Goal: Find specific page/section: Find specific page/section

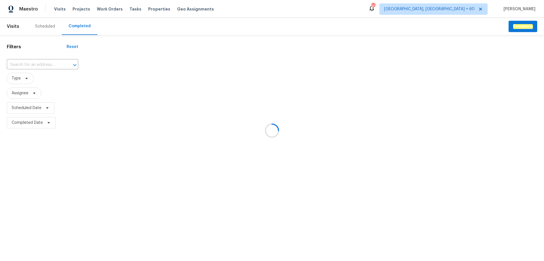
click at [39, 64] on div at bounding box center [272, 130] width 544 height 261
click at [33, 62] on div at bounding box center [272, 130] width 544 height 261
click at [33, 65] on div at bounding box center [272, 130] width 544 height 261
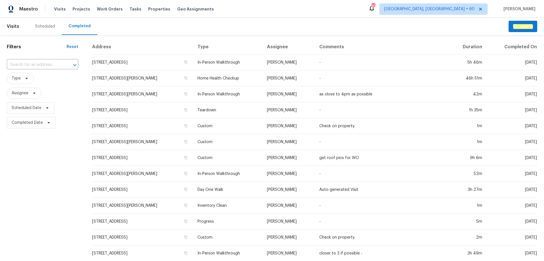
click at [33, 65] on input "text" at bounding box center [35, 64] width 56 height 9
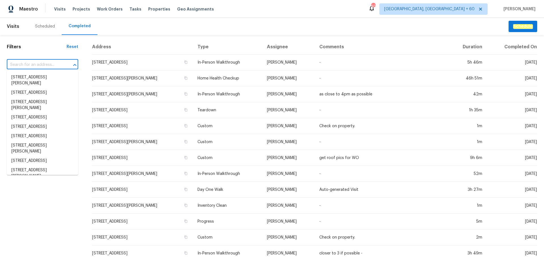
paste input "[STREET_ADDRESS][PERSON_NAME]"
type input "[STREET_ADDRESS][PERSON_NAME]"
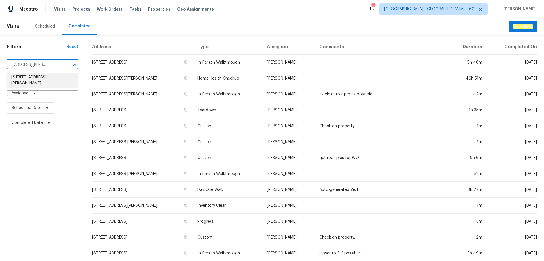
click at [32, 79] on li "[STREET_ADDRESS][PERSON_NAME]" at bounding box center [42, 80] width 71 height 15
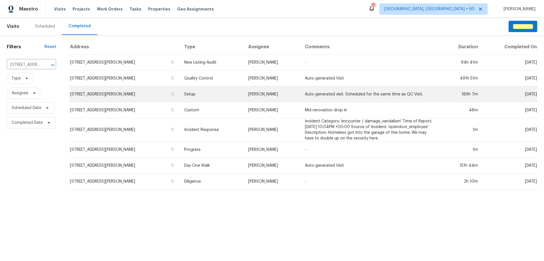
click at [229, 98] on td "Setup" at bounding box center [212, 94] width 64 height 16
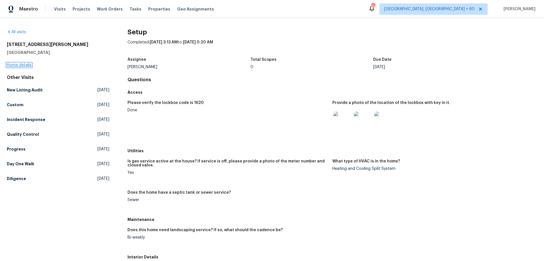
click at [23, 65] on link "Home details" at bounding box center [19, 65] width 25 height 4
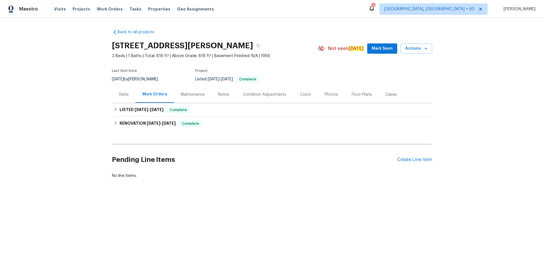
click at [331, 94] on div "Photos" at bounding box center [331, 95] width 13 height 6
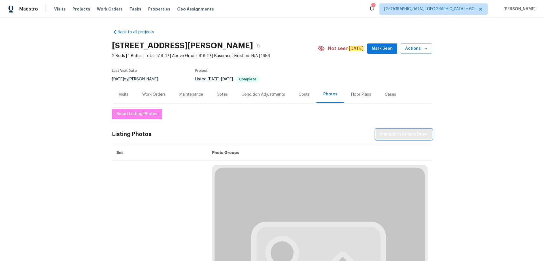
click at [394, 132] on span "Manage in Google Drive" at bounding box center [403, 134] width 47 height 7
